Goal: Book appointment/travel/reservation

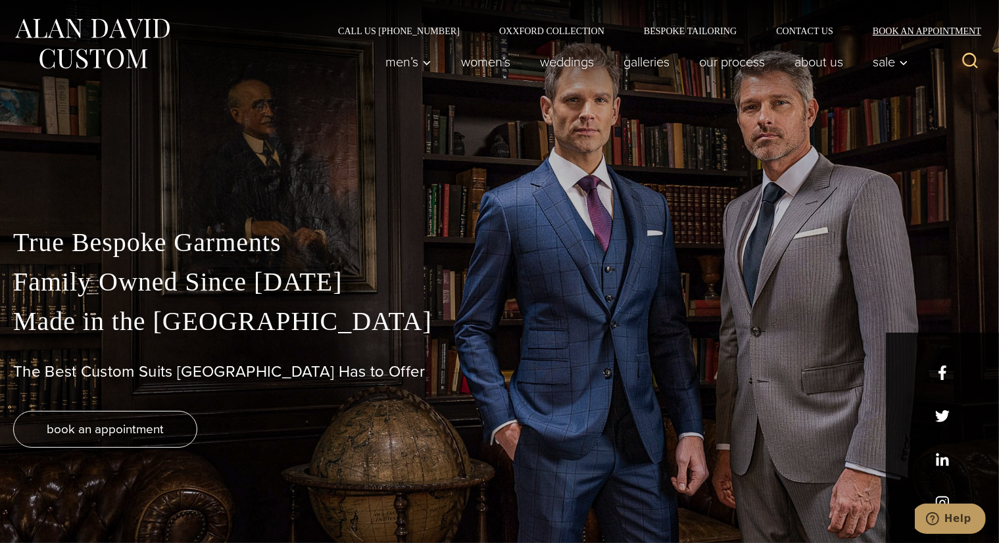
click at [919, 28] on link "Book an Appointment" at bounding box center [919, 30] width 133 height 9
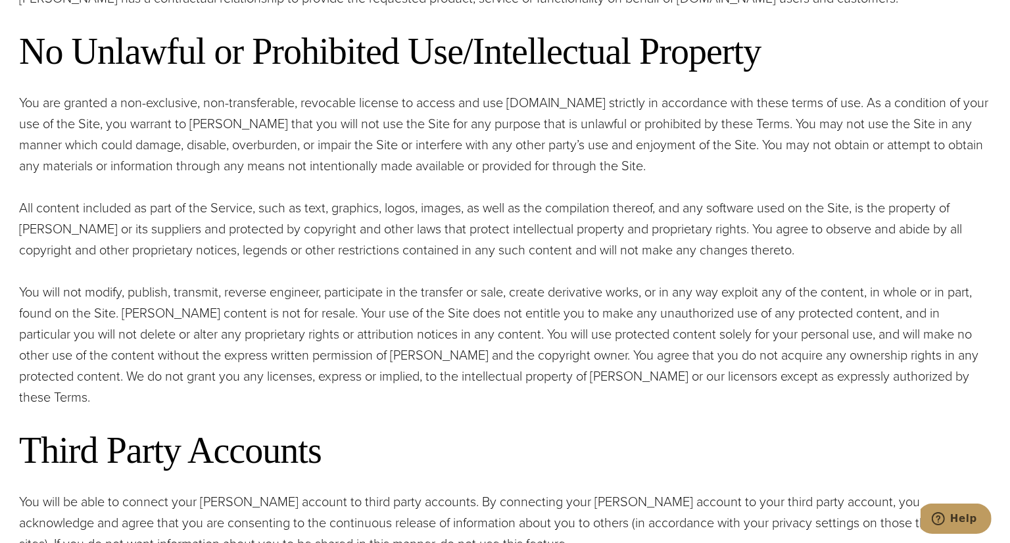
scroll to position [1130, 0]
